Goal: Transaction & Acquisition: Subscribe to service/newsletter

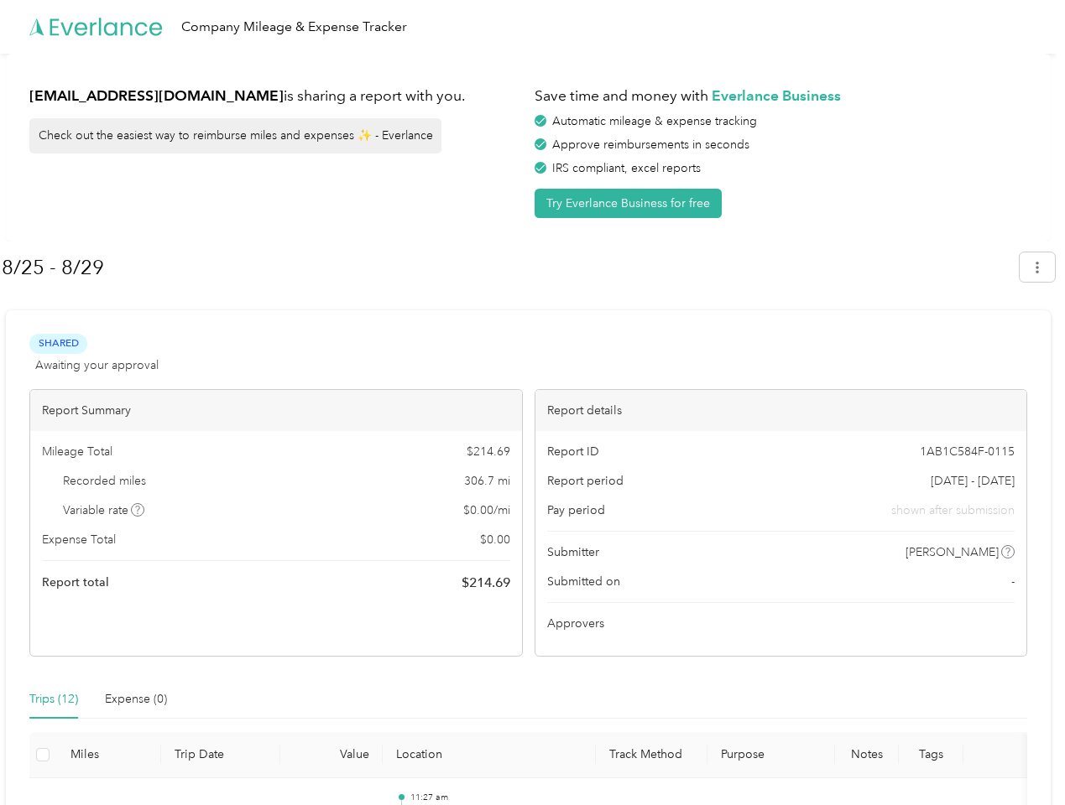
click at [535, 403] on div "Report details" at bounding box center [781, 410] width 492 height 41
click at [532, 27] on div "Company Mileage & Expense Tracker" at bounding box center [528, 27] width 1056 height 54
click at [631, 203] on button "Try Everlance Business for free" at bounding box center [627, 203] width 187 height 29
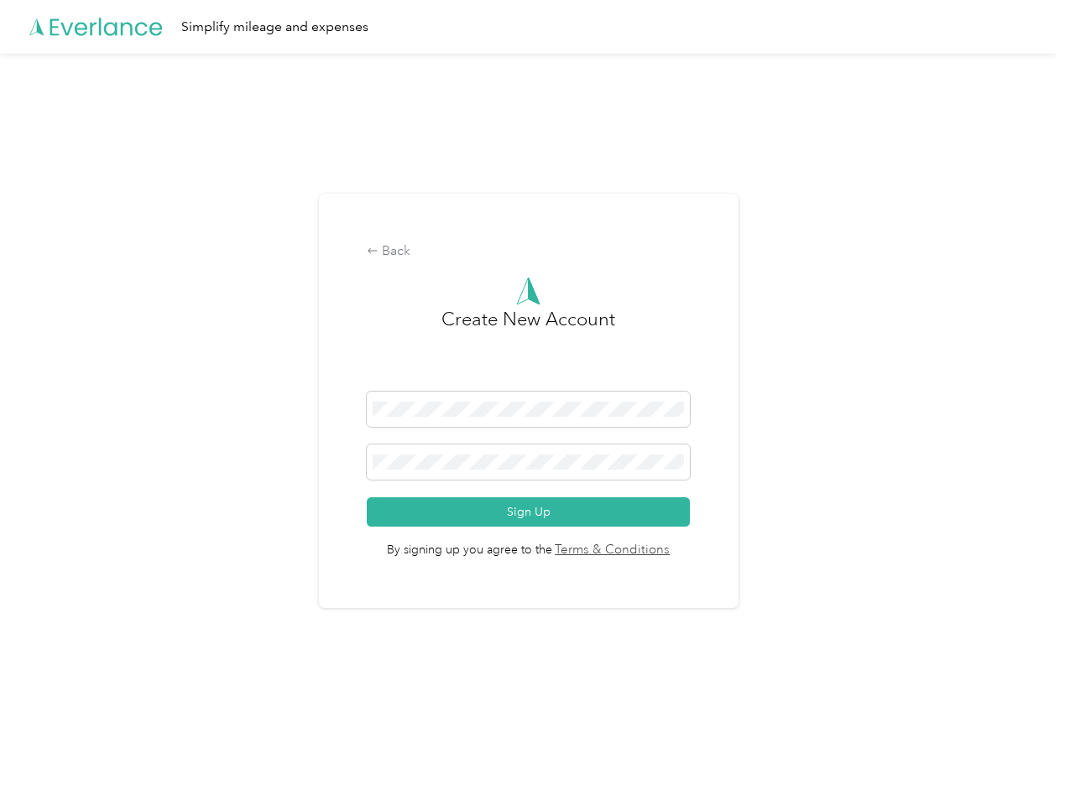
click at [509, 268] on div "Back Create New Account Sign Up By signing up you agree to the Terms & Conditio…" at bounding box center [529, 401] width 420 height 415
click at [1045, 267] on div "Back Create New Account Sign Up By signing up you agree to the Terms & Conditio…" at bounding box center [528, 408] width 1056 height 709
click at [138, 510] on div "Back Create New Account Sign Up By signing up you agree to the Terms & Conditio…" at bounding box center [528, 408] width 1056 height 709
click at [661, 552] on link "Terms & Conditions" at bounding box center [611, 550] width 118 height 19
click at [54, 700] on div "Back Create New Account Sign Up By signing up you agree to the Terms & Conditio…" at bounding box center [528, 408] width 1056 height 709
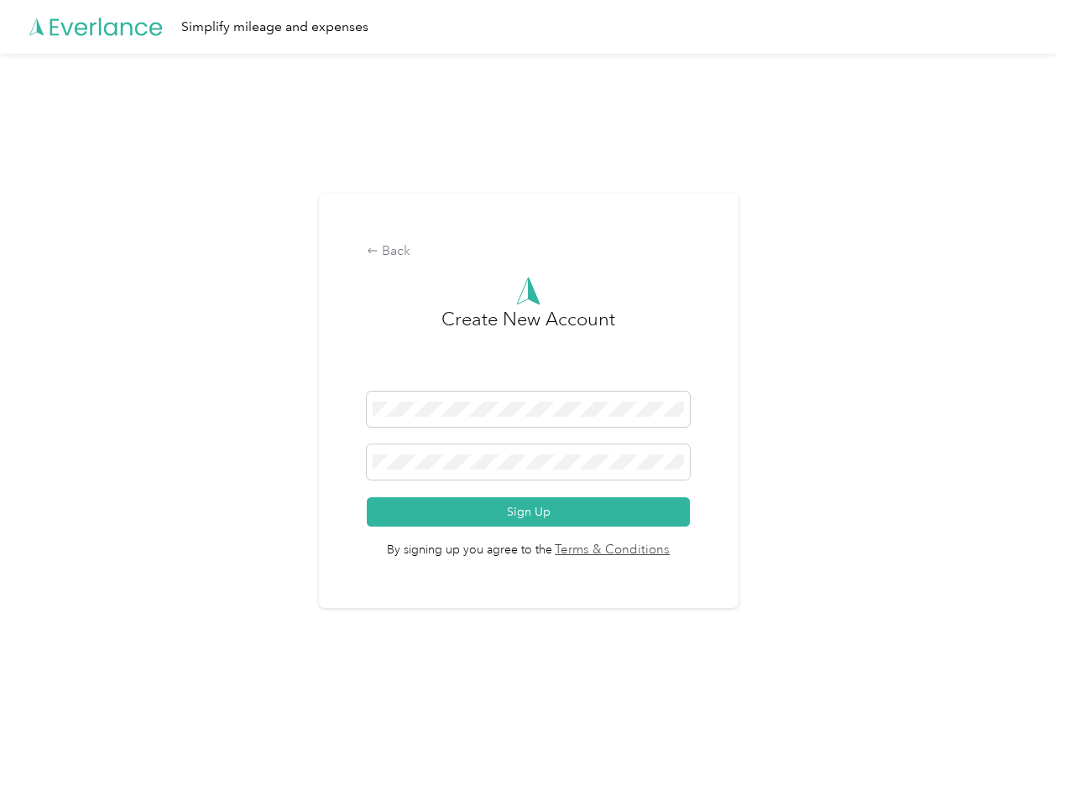
click at [136, 700] on div "Back Create New Account Sign Up By signing up you agree to the Terms & Conditio…" at bounding box center [528, 408] width 1056 height 709
click at [43, 755] on div "Back Create New Account Sign Up By signing up you agree to the Terms & Conditio…" at bounding box center [528, 408] width 1056 height 709
